Goal: Task Accomplishment & Management: Manage account settings

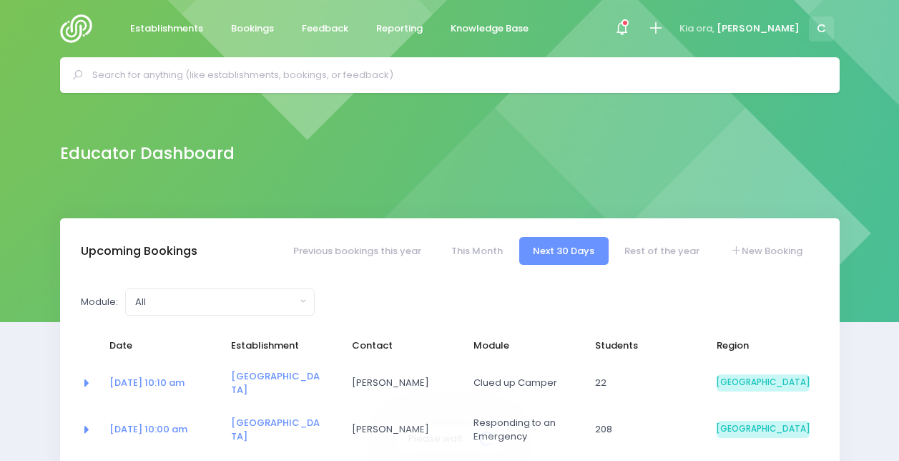
select select "5"
click at [638, 26] on div at bounding box center [622, 29] width 32 height 32
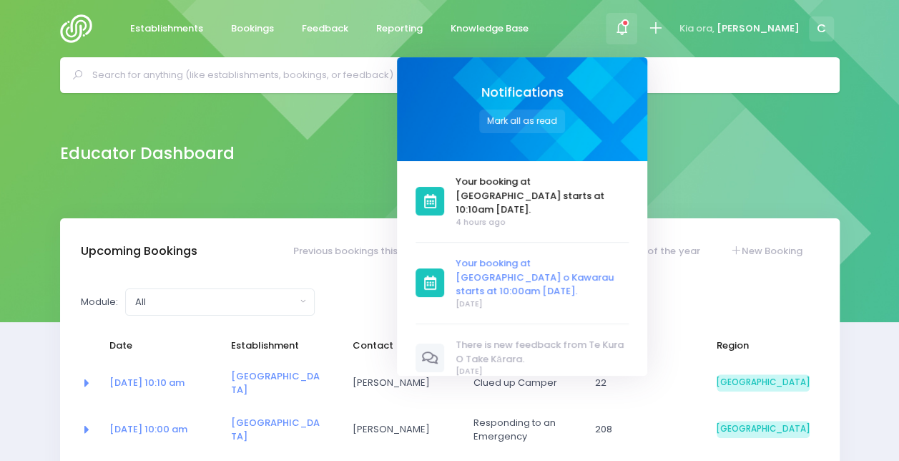
click at [609, 267] on span "Your booking at [GEOGRAPHIC_DATA] o Kawarau starts at 10:00am [DATE]." at bounding box center [542, 277] width 173 height 42
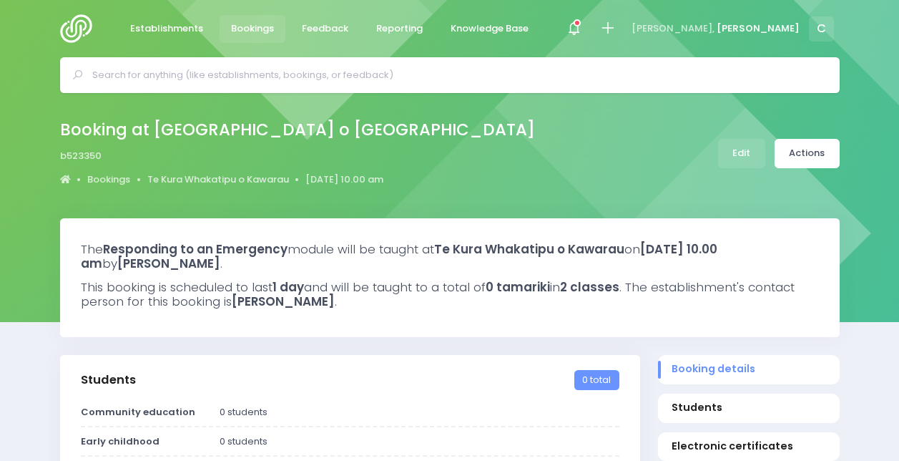
select select "5"
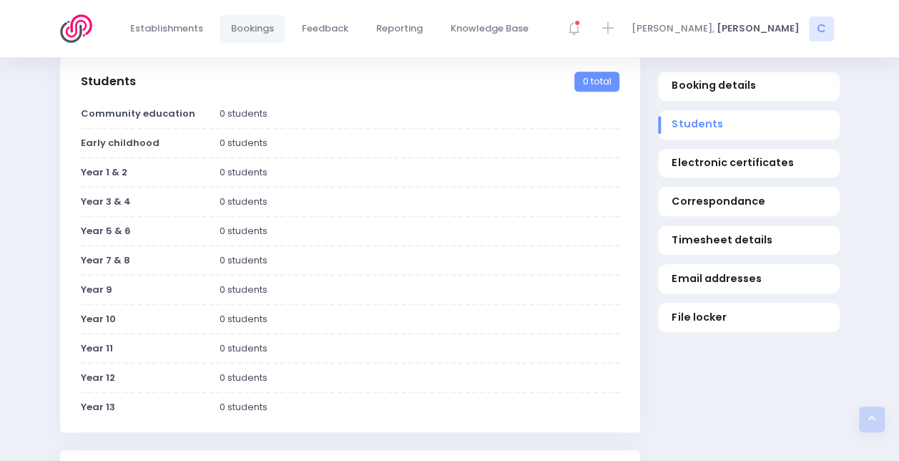
scroll to position [299, 0]
click at [697, 119] on span "Students" at bounding box center [749, 124] width 154 height 15
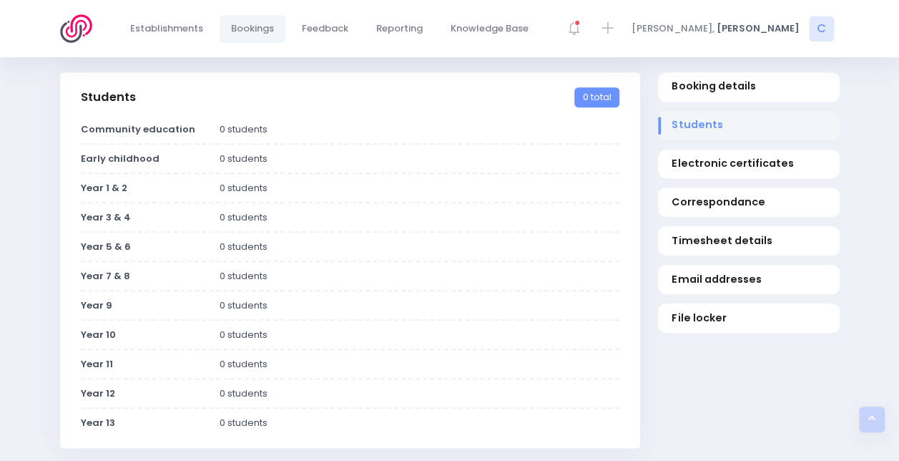
scroll to position [0, 0]
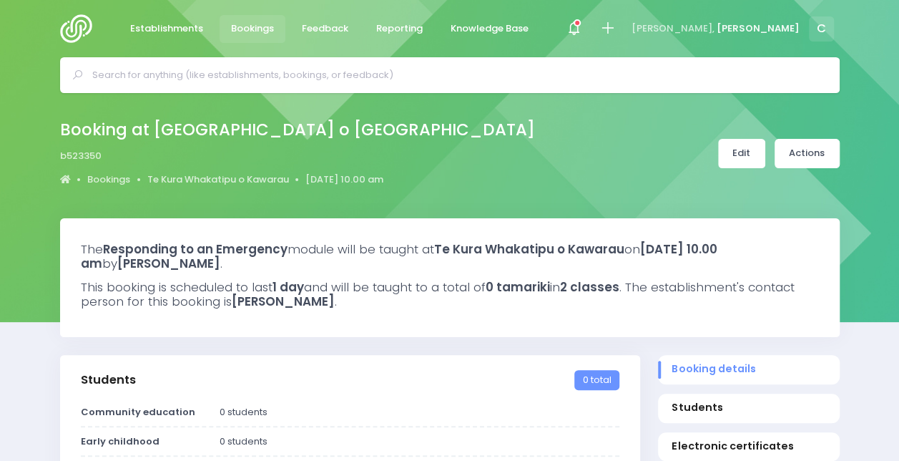
click at [758, 152] on link "Edit" at bounding box center [741, 153] width 47 height 29
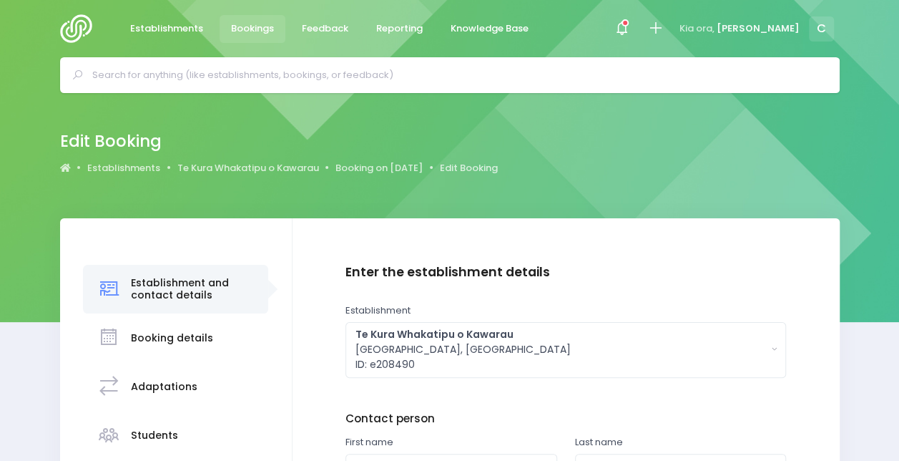
click at [150, 429] on h3 "Students" at bounding box center [154, 435] width 47 height 12
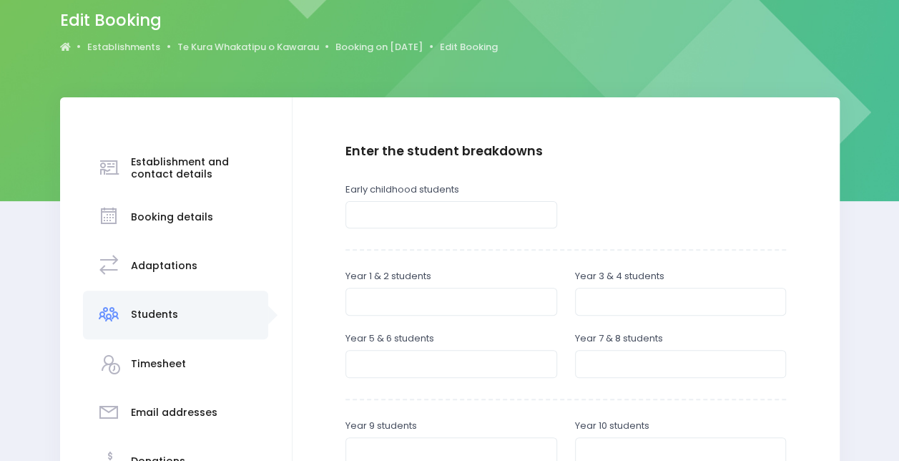
scroll to position [123, 0]
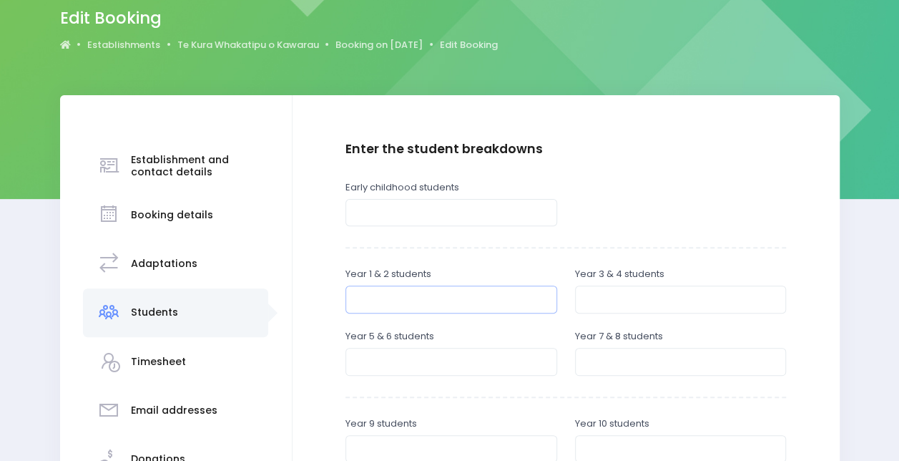
click at [454, 309] on input "number" at bounding box center [452, 298] width 212 height 27
type input "3"
type input "1"
type input "24"
click at [622, 293] on input "number" at bounding box center [681, 298] width 212 height 27
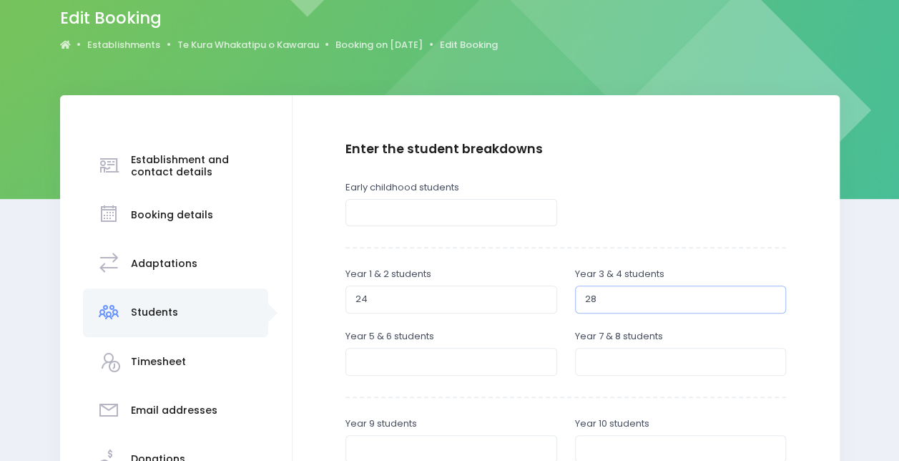
type input "2"
type input "52"
click at [535, 264] on div "Enter the student breakdowns Early childhood students Year 1 & 2 students 24 Ye…" at bounding box center [566, 408] width 441 height 532
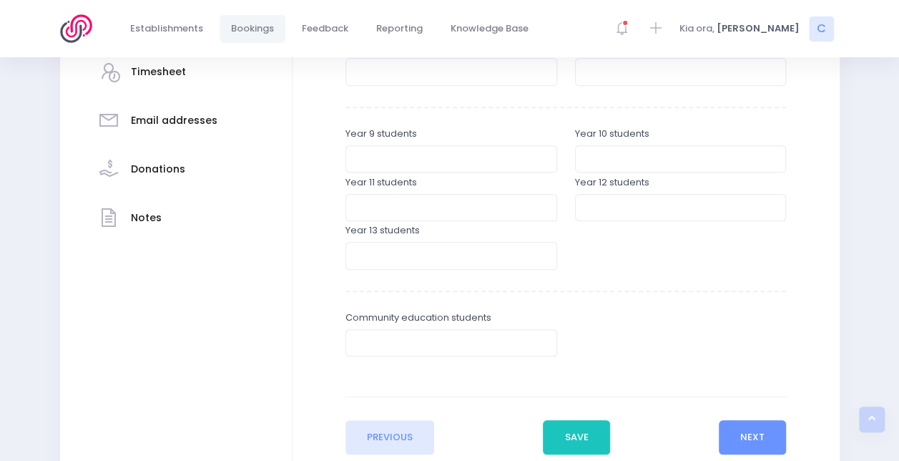
scroll to position [413, 0]
click at [573, 442] on button "Save" at bounding box center [576, 436] width 67 height 34
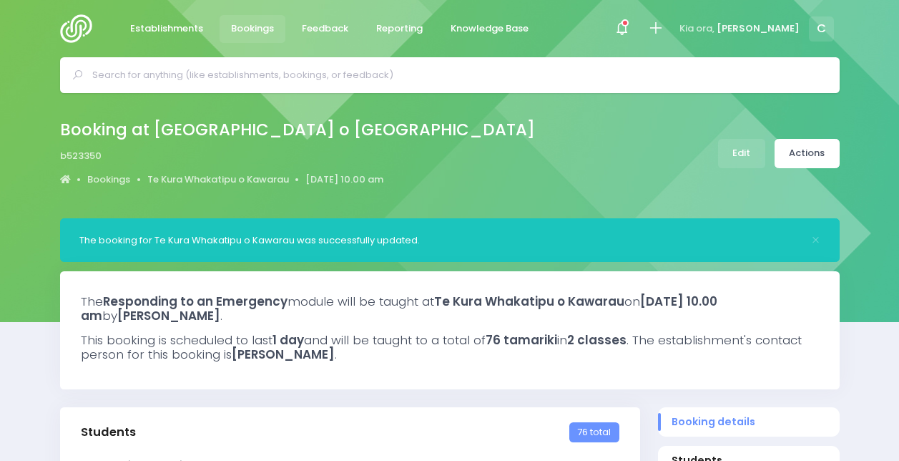
select select "5"
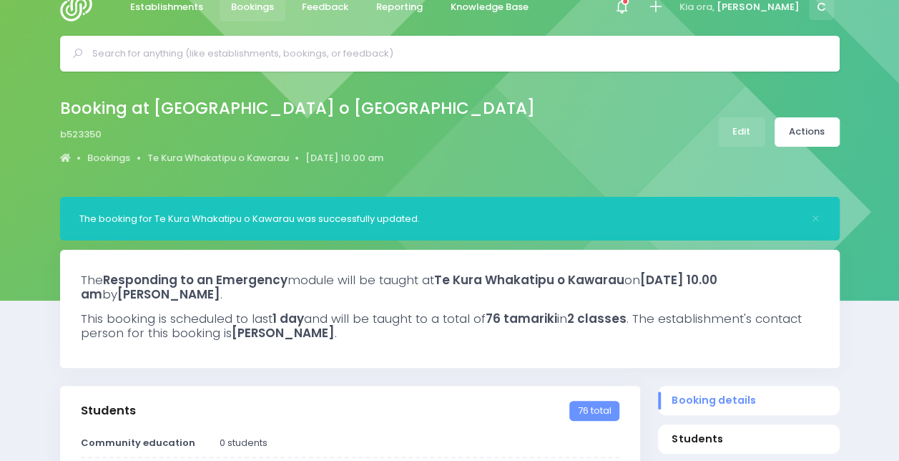
scroll to position [14, 0]
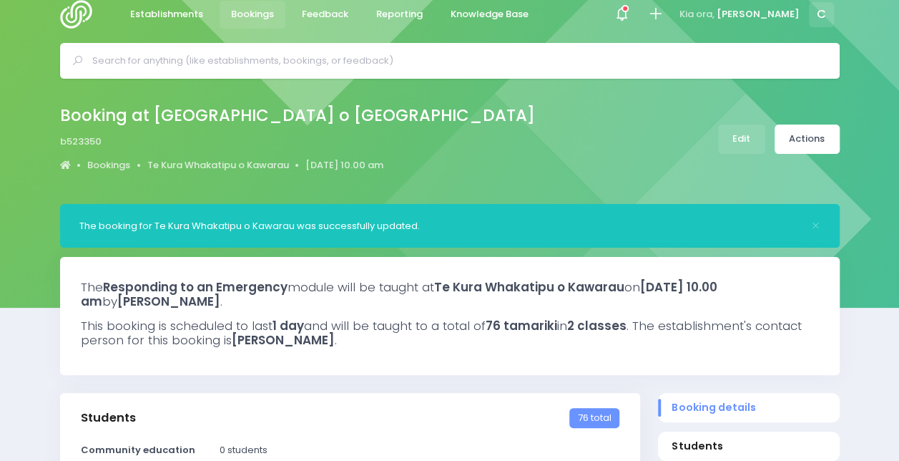
click at [759, 120] on div "Booking at Te Kura Whakatipu o Kawarau b523350 Bookings Te Kura Whakatipu o Kaw…" at bounding box center [450, 139] width 816 height 75
click at [745, 130] on link "Edit" at bounding box center [741, 138] width 47 height 29
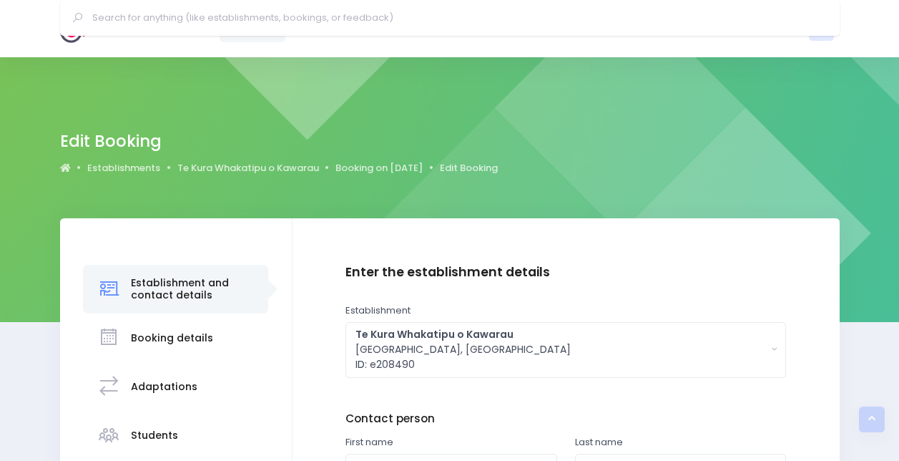
scroll to position [260, 0]
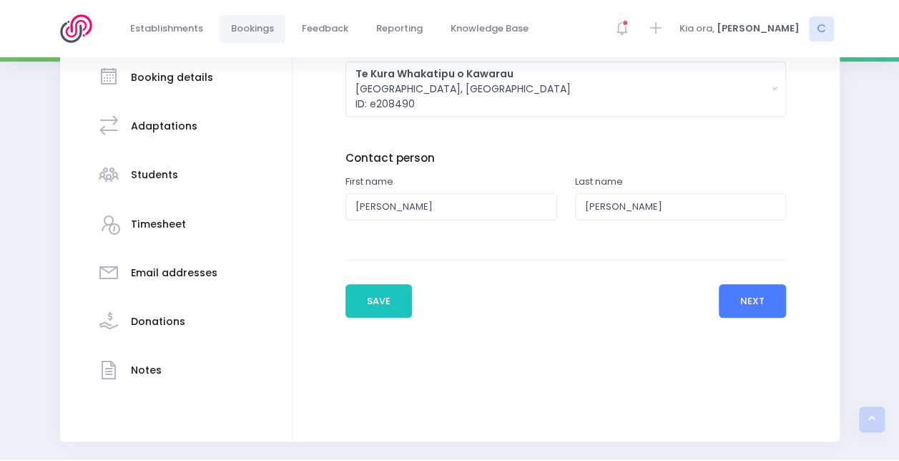
click at [758, 300] on button "Next" at bounding box center [753, 301] width 68 height 34
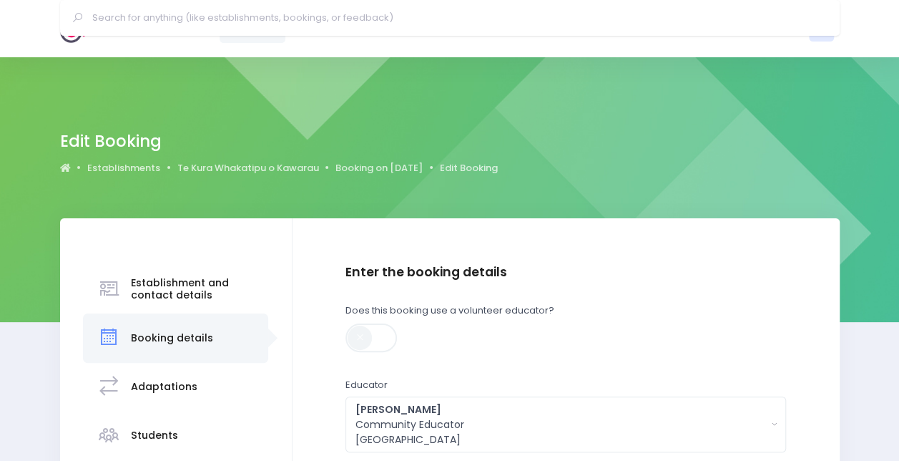
scroll to position [313, 0]
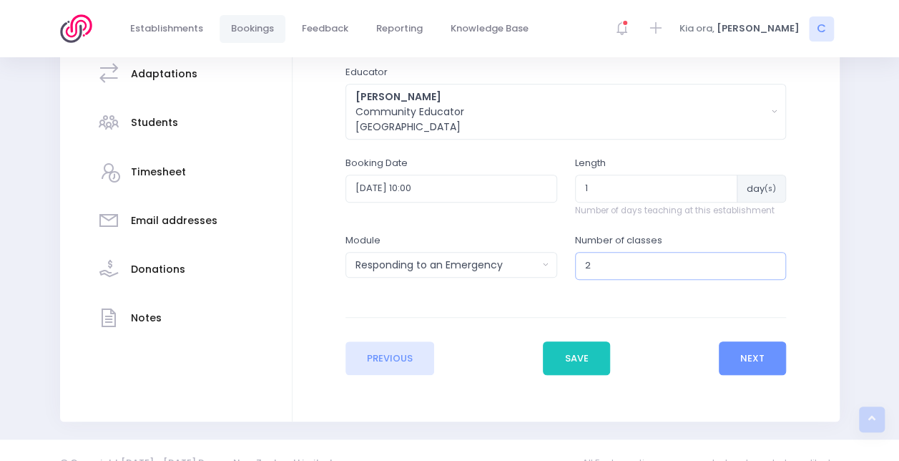
click at [613, 264] on input "2" at bounding box center [681, 265] width 212 height 27
click at [613, 264] on input "23" at bounding box center [681, 265] width 212 height 27
type input "2"
type input "3"
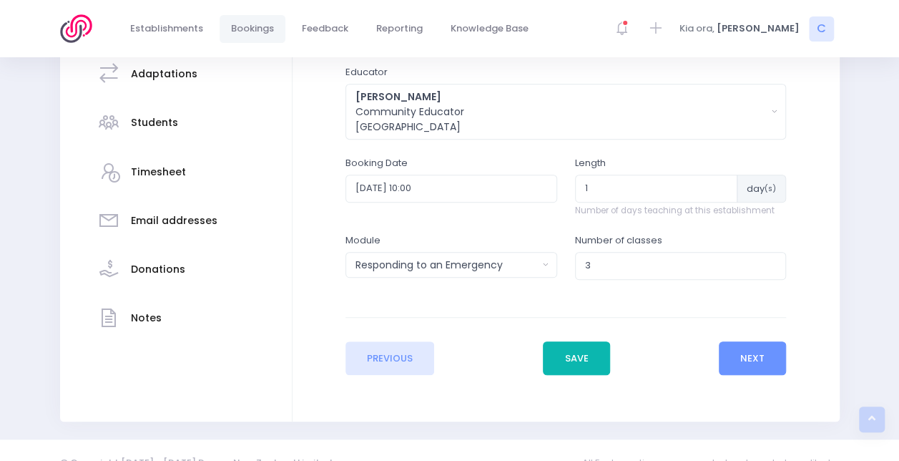
click at [575, 356] on button "Save" at bounding box center [576, 358] width 67 height 34
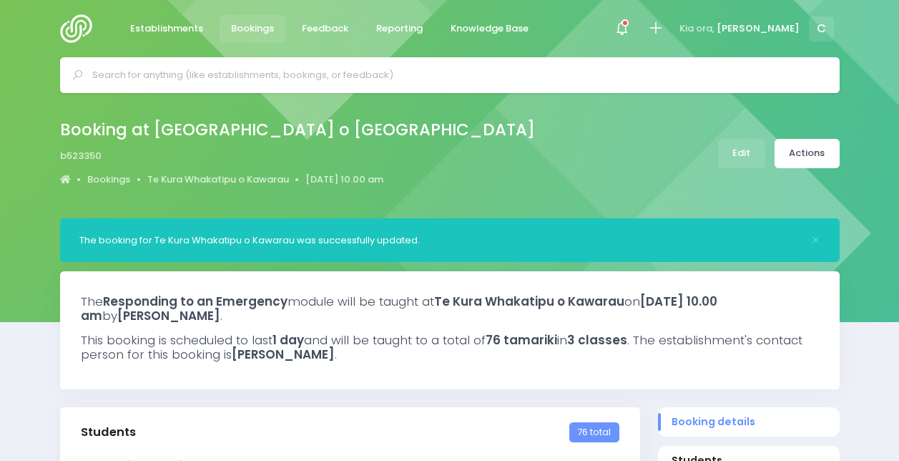
select select "5"
click at [818, 150] on link "Actions" at bounding box center [807, 153] width 65 height 29
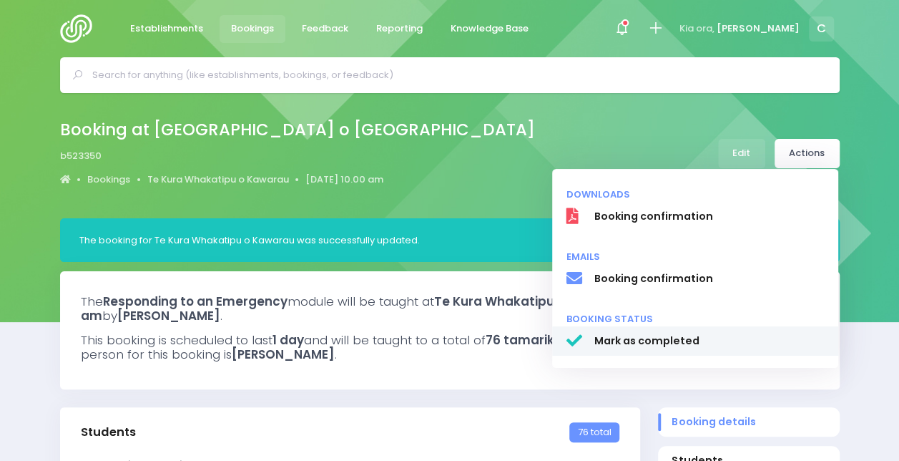
click at [652, 340] on span "Mark as completed" at bounding box center [709, 340] width 230 height 15
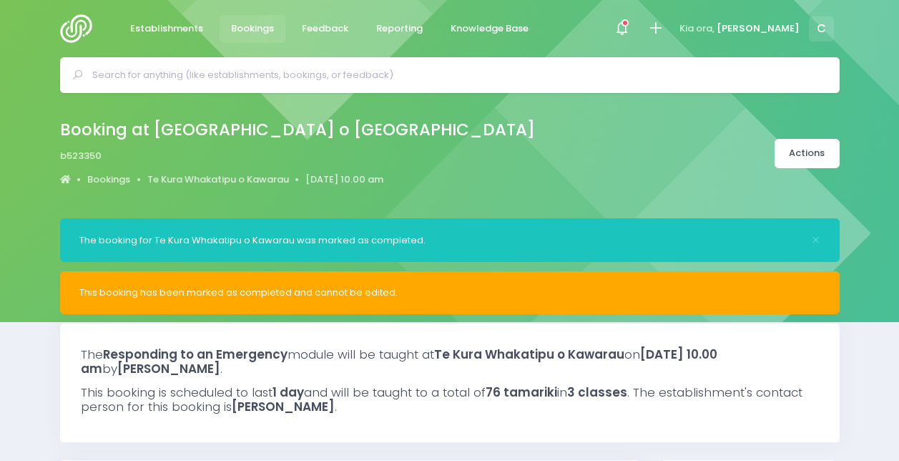
select select "5"
click at [629, 24] on icon at bounding box center [625, 22] width 7 height 7
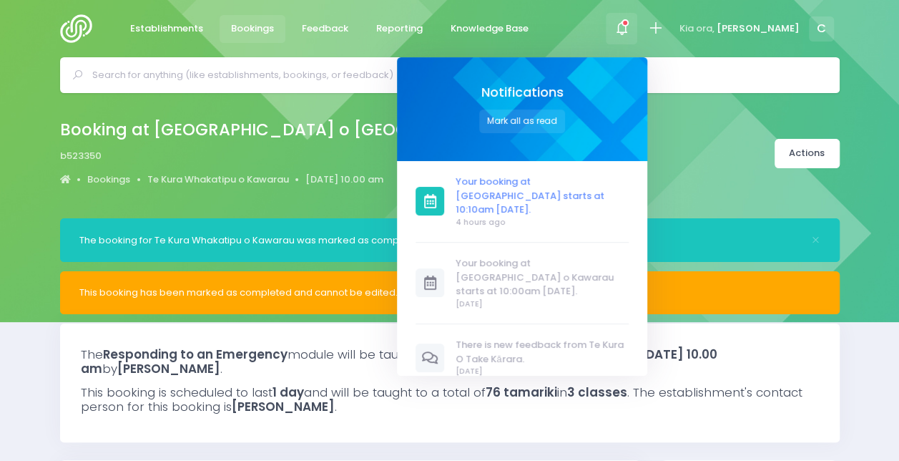
click at [550, 183] on span "Your booking at [GEOGRAPHIC_DATA] starts at 10:10am [DATE]." at bounding box center [542, 196] width 173 height 42
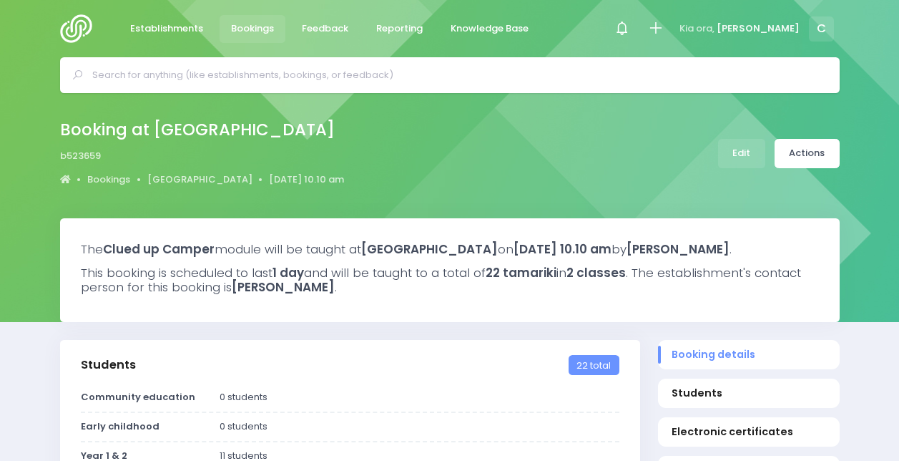
select select "5"
click at [220, 21] on link "Bookings" at bounding box center [253, 29] width 67 height 28
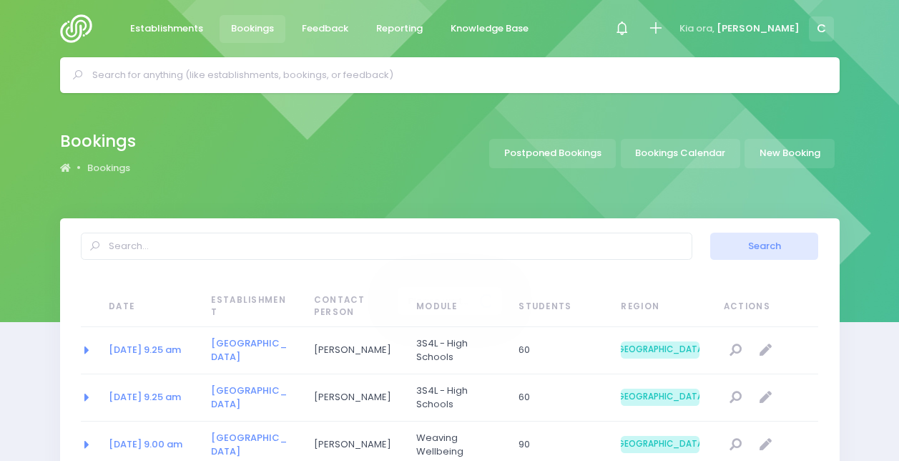
select select "20"
click at [680, 155] on link "Bookings Calendar" at bounding box center [680, 153] width 119 height 29
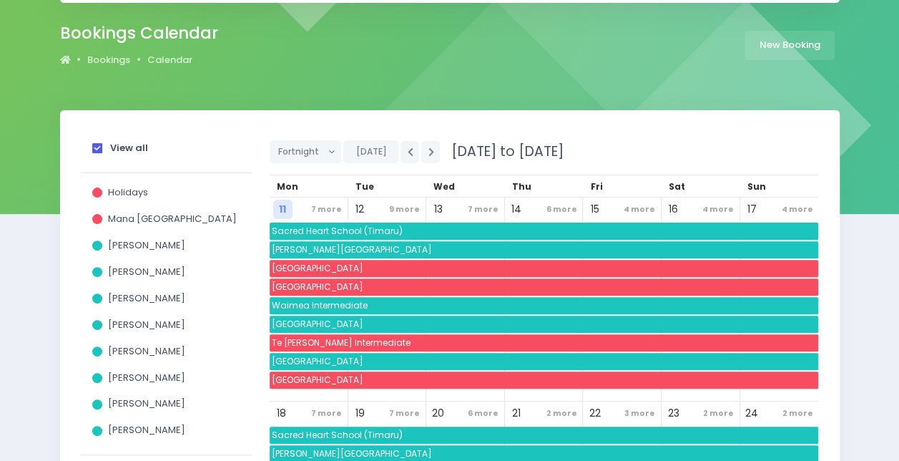
scroll to position [109, 0]
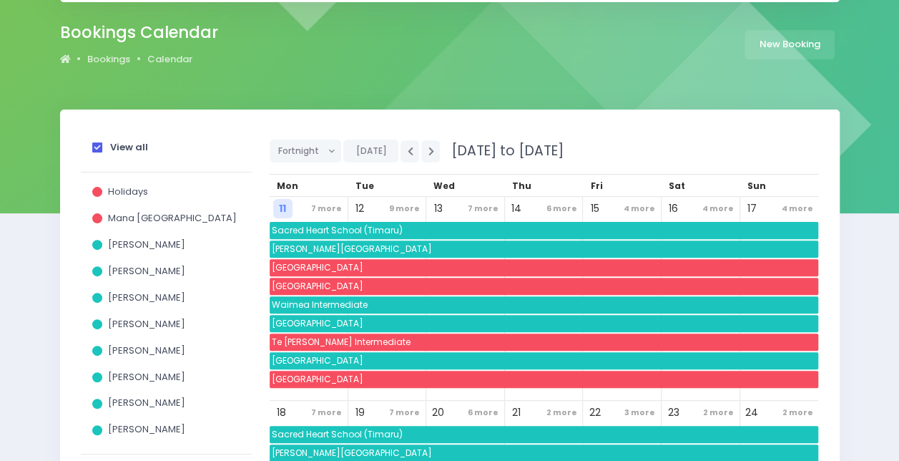
click at [136, 147] on strong "View all" at bounding box center [129, 147] width 38 height 14
click at [0, 0] on input "View all" at bounding box center [0, 0] width 0 height 0
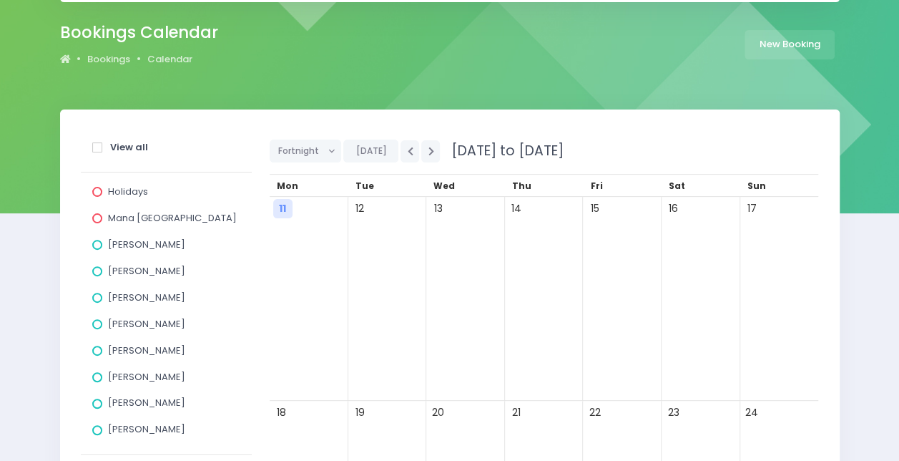
click at [139, 275] on span "[PERSON_NAME]" at bounding box center [146, 271] width 77 height 14
click at [0, 0] on input "[PERSON_NAME]" at bounding box center [0, 0] width 0 height 0
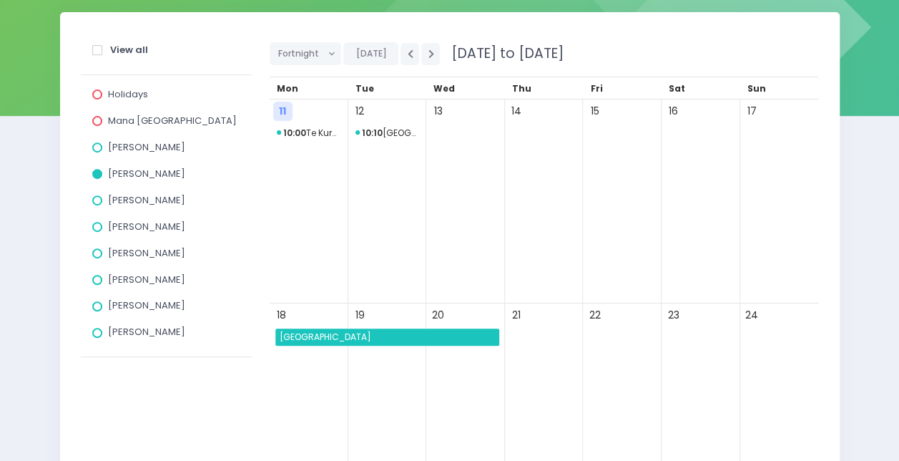
scroll to position [0, 0]
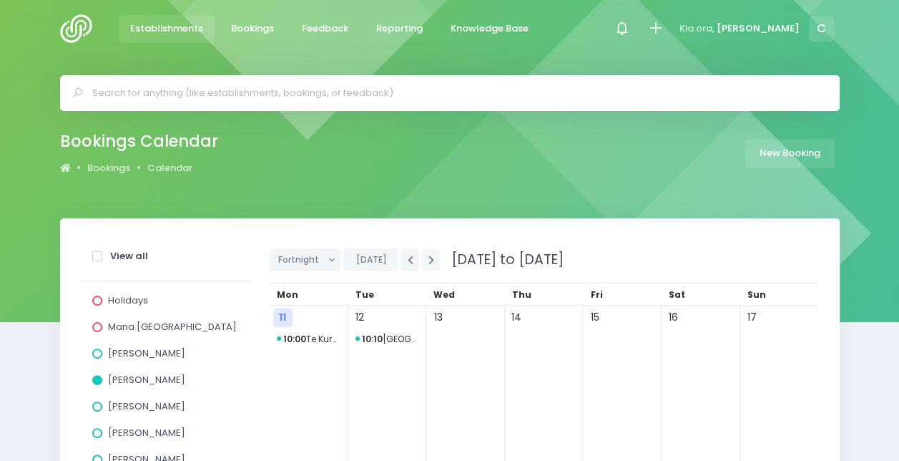
click at [193, 30] on span "Establishments" at bounding box center [166, 28] width 73 height 14
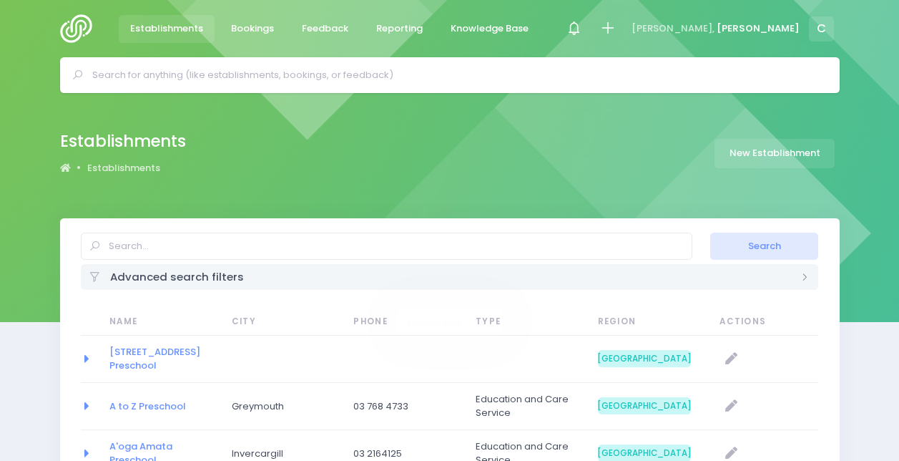
select select "20"
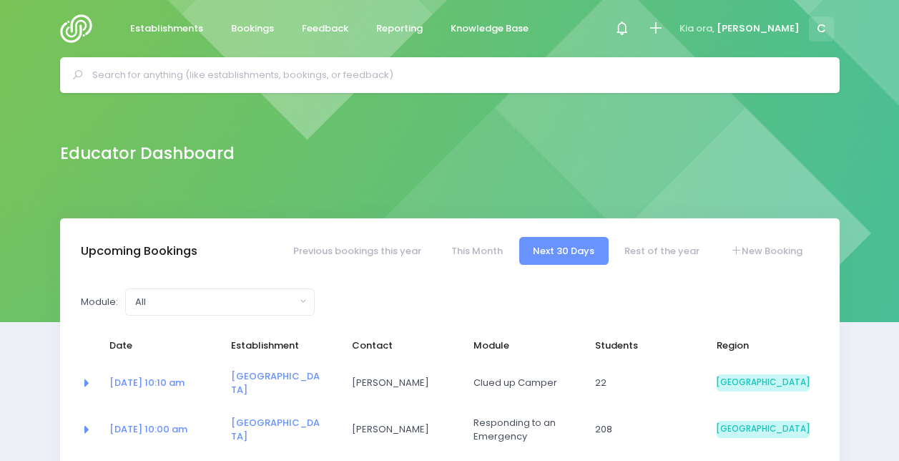
select select "5"
click at [465, 76] on input "text" at bounding box center [456, 74] width 728 height 21
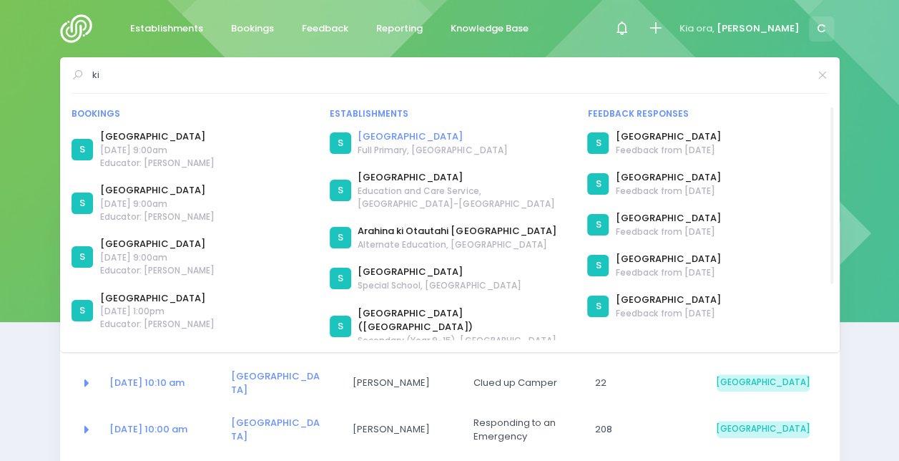
type input "k"
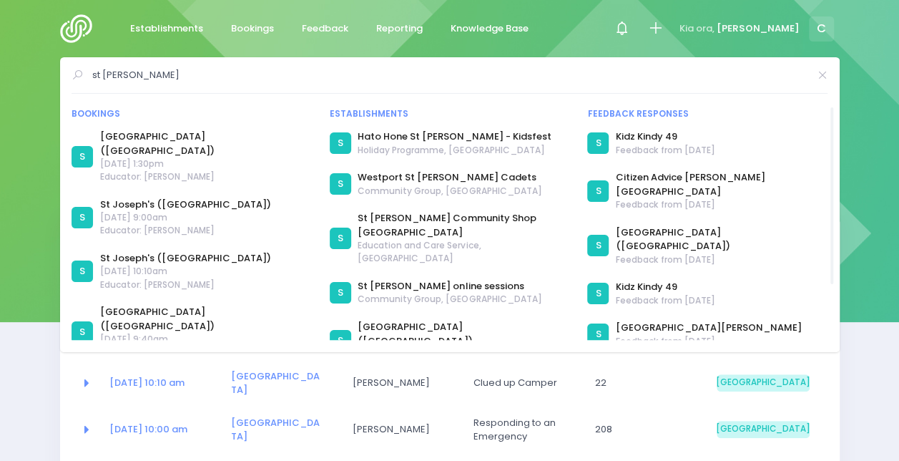
type input "st [PERSON_NAME]"
